Goal: Information Seeking & Learning: Find contact information

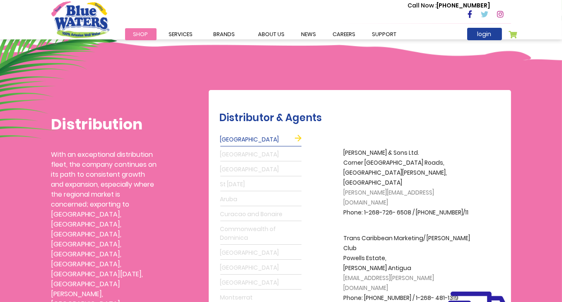
scroll to position [207, 0]
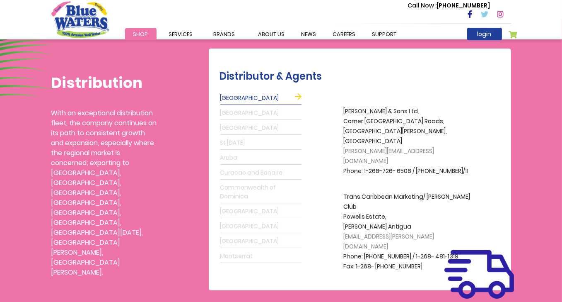
click at [232, 128] on link "[GEOGRAPHIC_DATA]" at bounding box center [260, 127] width 81 height 13
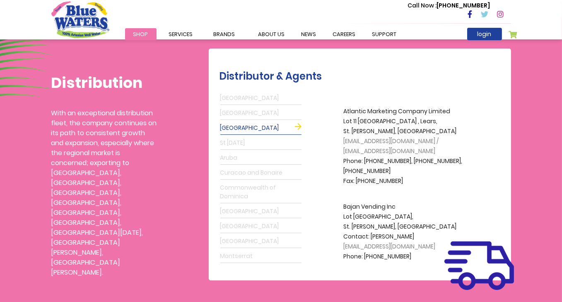
click at [227, 155] on link "Aruba" at bounding box center [260, 157] width 81 height 13
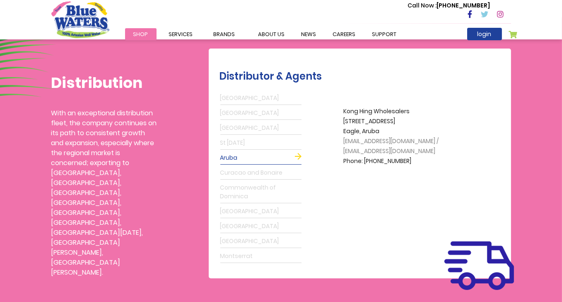
click at [243, 196] on link "Commonwealth of Dominica" at bounding box center [260, 192] width 81 height 22
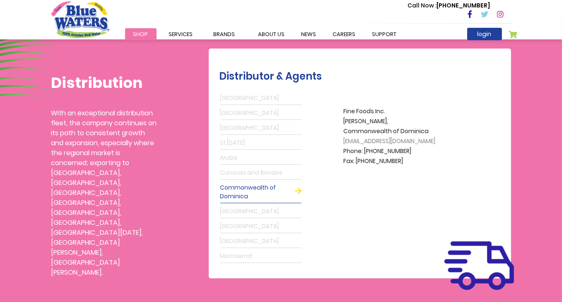
click at [247, 172] on link "Curacao and Bonaire" at bounding box center [260, 172] width 81 height 13
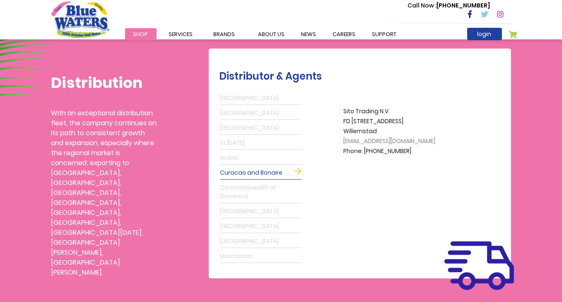
click at [235, 256] on link "Montserrat" at bounding box center [260, 255] width 81 height 13
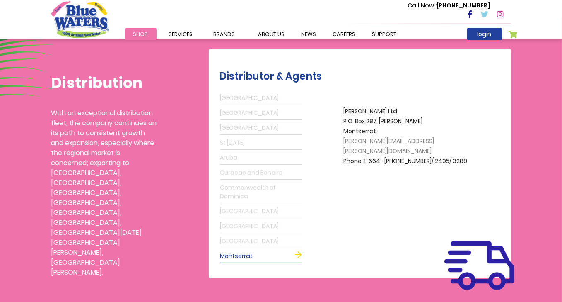
click at [244, 242] on link "[GEOGRAPHIC_DATA]" at bounding box center [260, 240] width 81 height 13
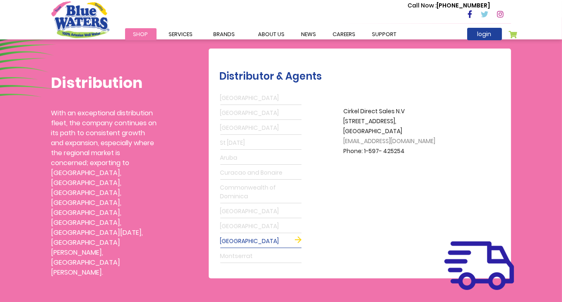
click at [243, 223] on link "[GEOGRAPHIC_DATA]" at bounding box center [260, 226] width 81 height 13
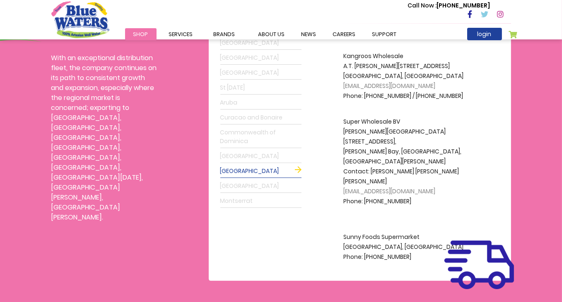
scroll to position [249, 0]
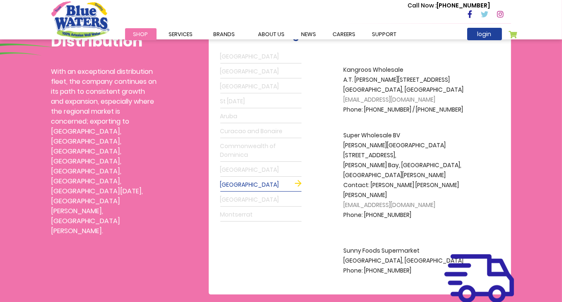
click at [234, 167] on link "[GEOGRAPHIC_DATA]" at bounding box center [260, 169] width 81 height 13
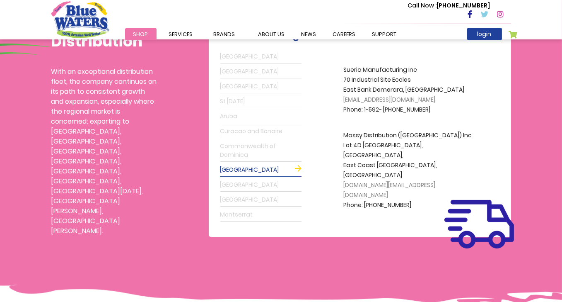
click at [233, 113] on link "Aruba" at bounding box center [260, 116] width 81 height 13
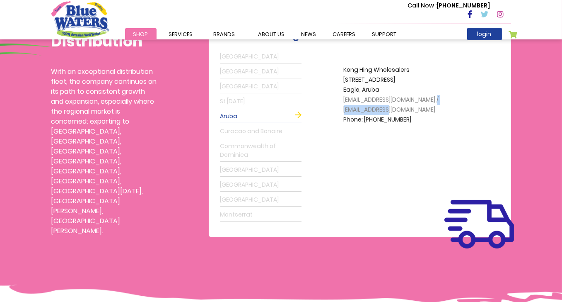
drag, startPoint x: 430, startPoint y: 107, endPoint x: 361, endPoint y: 112, distance: 68.9
click at [361, 112] on p "Kong Hing Wholesalers [STREET_ADDRESS][EMAIL_ADDRESS][DOMAIN_NAME] / [EMAIL_ADD…" at bounding box center [410, 95] width 133 height 60
copy span "[DOMAIN_NAME]"
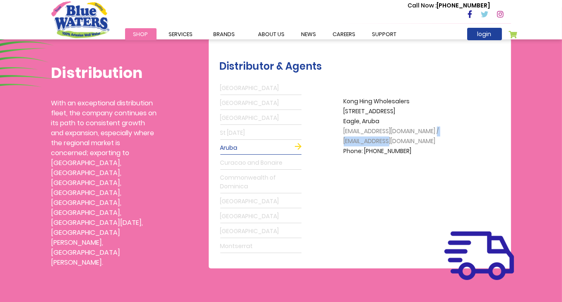
scroll to position [166, 0]
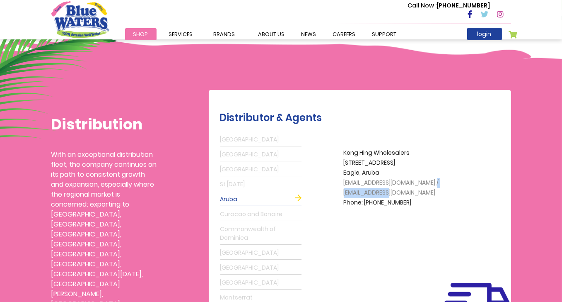
click at [230, 186] on link "St [DATE]" at bounding box center [260, 184] width 81 height 13
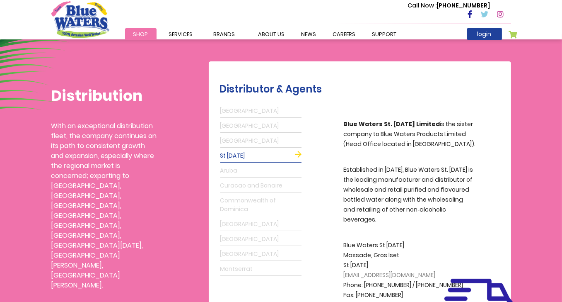
scroll to position [207, 0]
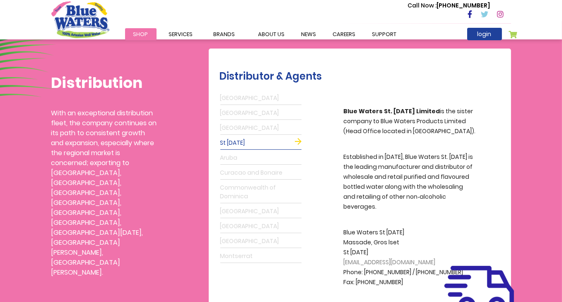
click at [235, 128] on link "[GEOGRAPHIC_DATA]" at bounding box center [260, 127] width 81 height 13
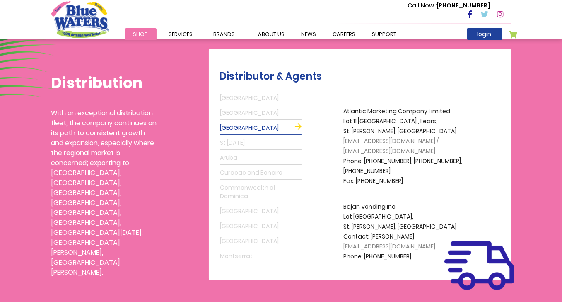
click at [233, 111] on link "[GEOGRAPHIC_DATA]" at bounding box center [260, 112] width 81 height 13
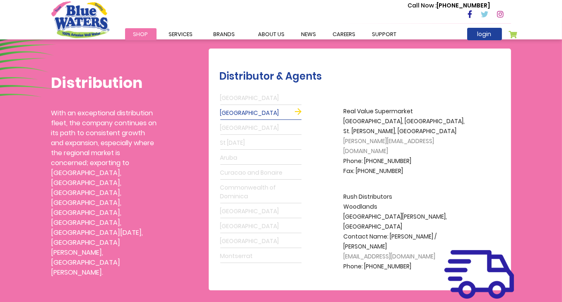
click at [236, 96] on link "[GEOGRAPHIC_DATA]" at bounding box center [260, 98] width 81 height 13
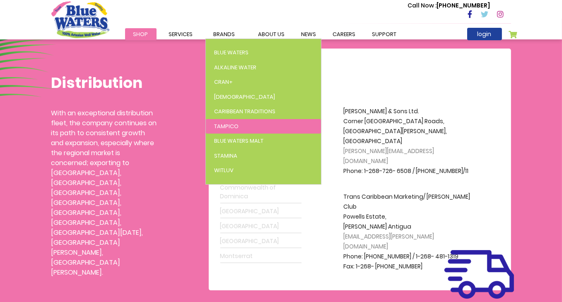
click at [229, 123] on span "Tampico" at bounding box center [226, 126] width 24 height 8
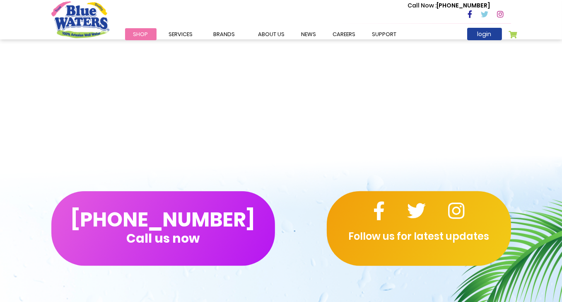
scroll to position [1100, 0]
